Goal: Check status: Check status

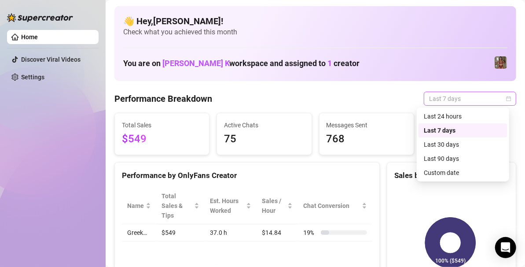
click at [450, 101] on span "Last 7 days" at bounding box center [470, 98] width 82 height 13
click at [458, 175] on div "Custom date" at bounding box center [463, 173] width 78 height 10
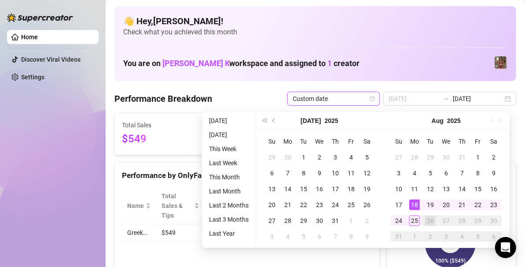
type input "[DATE]"
click at [416, 206] on div "18" at bounding box center [414, 204] width 11 height 11
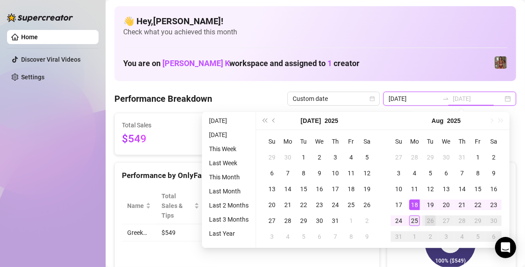
type input "[DATE]"
click at [416, 219] on div "25" at bounding box center [414, 220] width 11 height 11
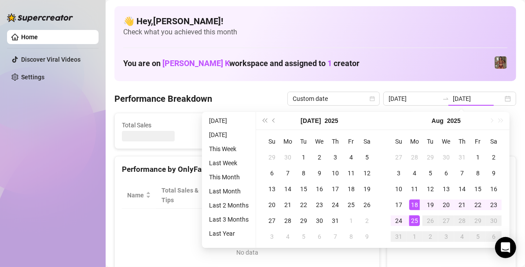
type input "[DATE]"
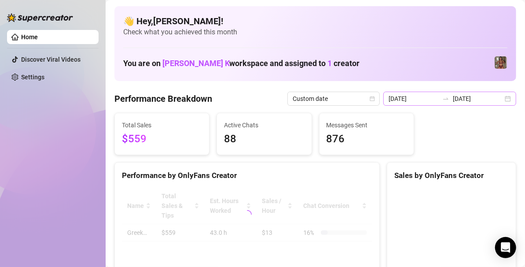
click at [500, 97] on div "[DATE] [DATE]" at bounding box center [449, 99] width 133 height 14
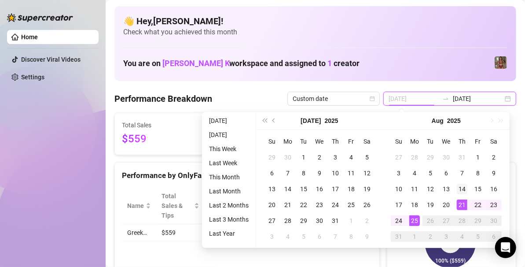
type input "[DATE]"
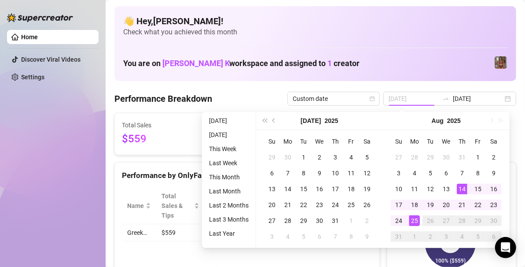
click at [465, 187] on div "14" at bounding box center [462, 189] width 11 height 11
type input "[DATE]"
click at [418, 220] on div "25" at bounding box center [414, 220] width 11 height 11
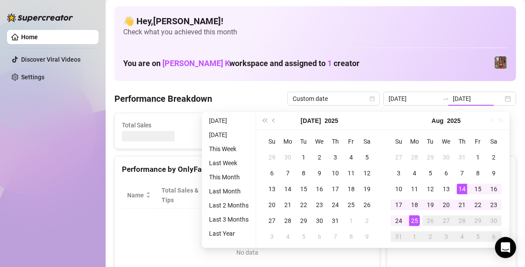
type input "[DATE]"
